Goal: Check status

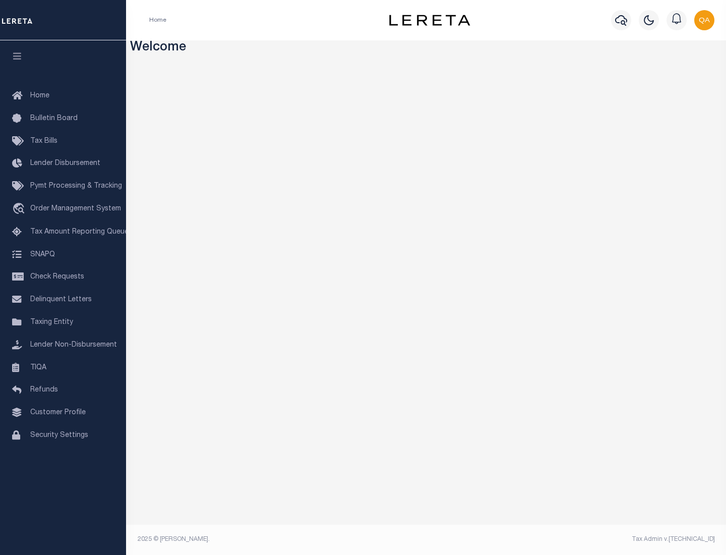
click at [63, 277] on span "Check Requests" at bounding box center [57, 276] width 54 height 7
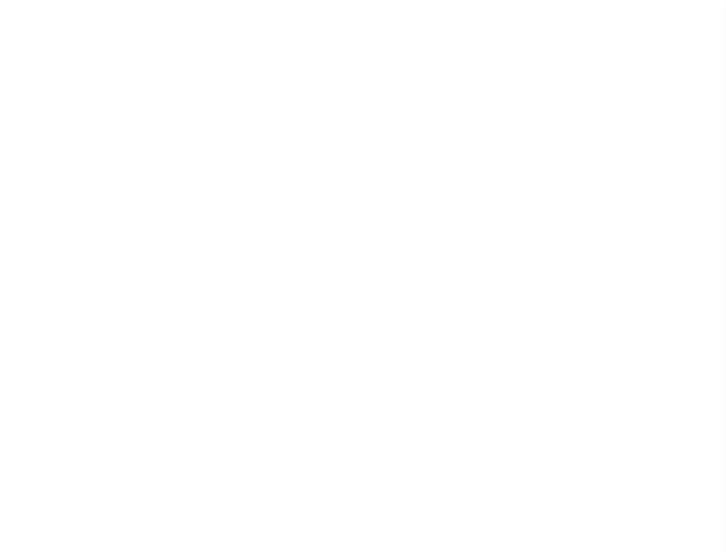
select select "50"
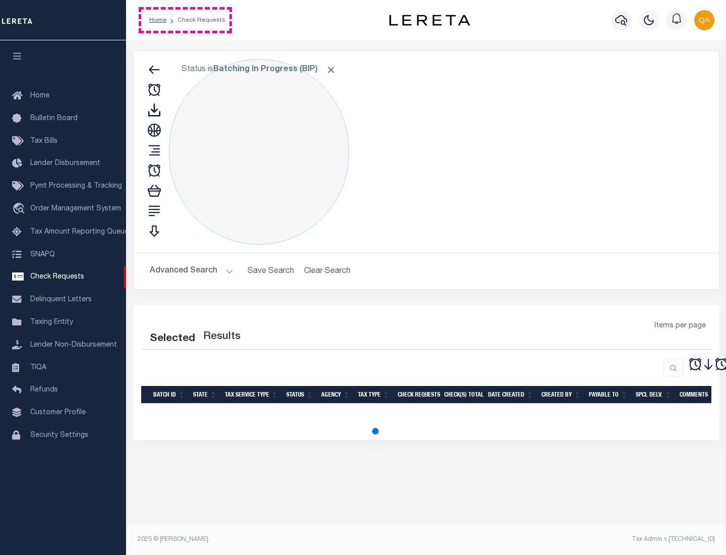
select select "50"
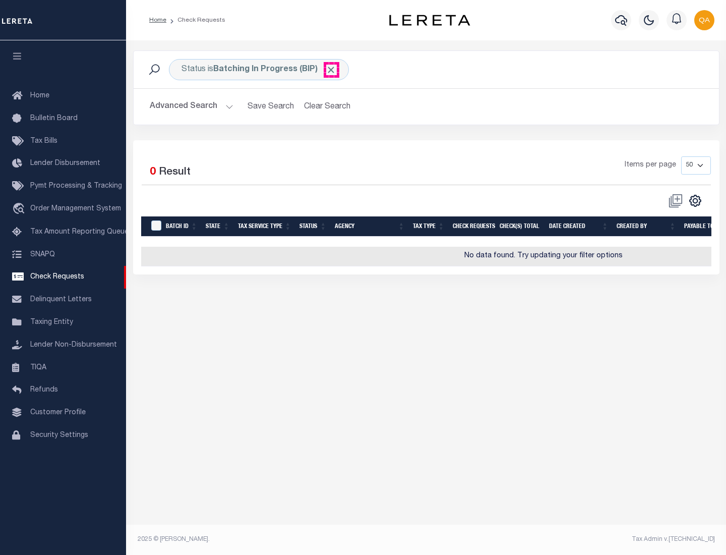
click at [331, 70] on span "Click to Remove" at bounding box center [331, 70] width 11 height 11
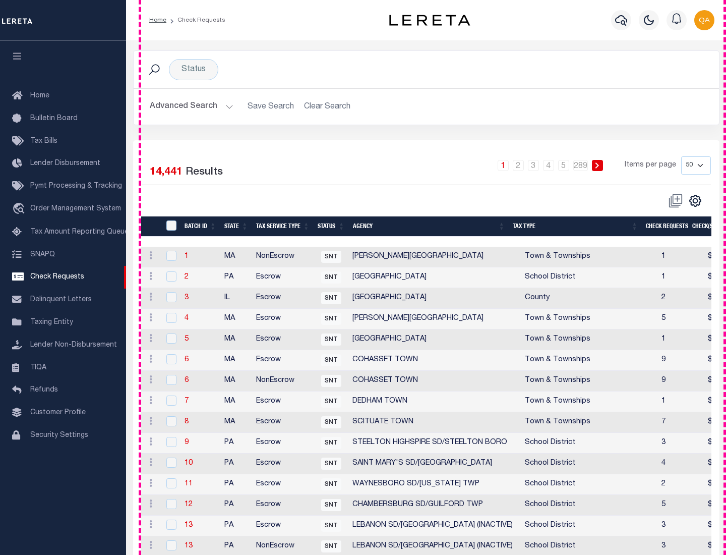
scroll to position [486, 0]
